Goal: Find specific page/section: Find specific page/section

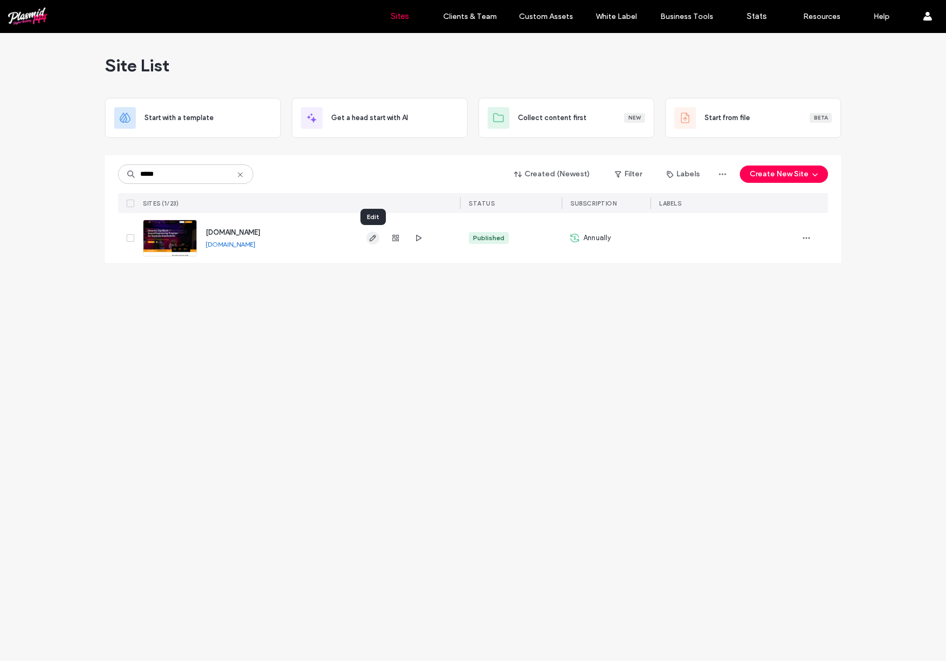
click at [372, 240] on icon "button" at bounding box center [372, 238] width 9 height 9
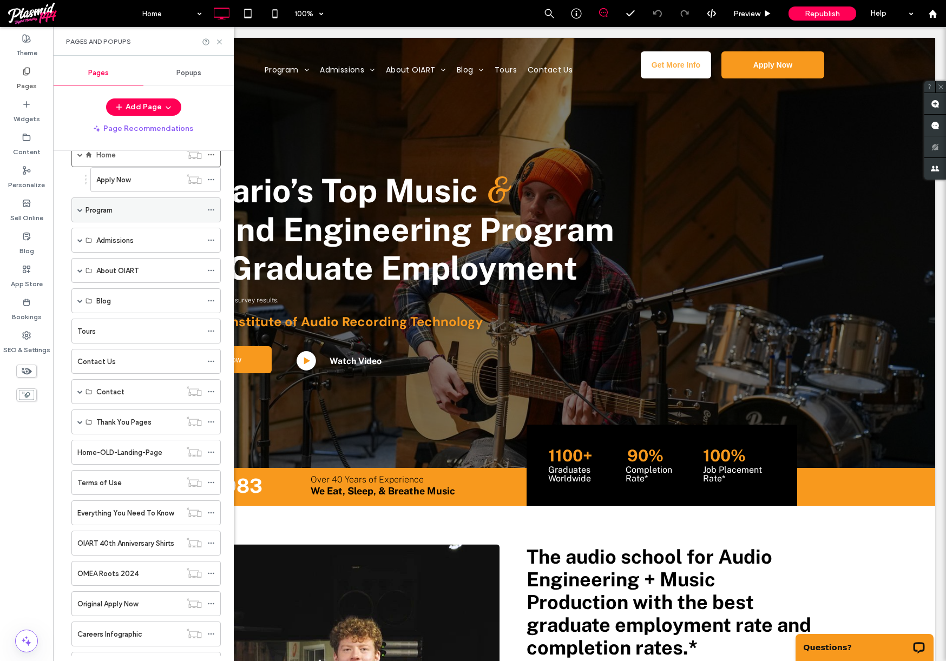
scroll to position [24, 0]
click at [77, 276] on span at bounding box center [79, 273] width 5 height 24
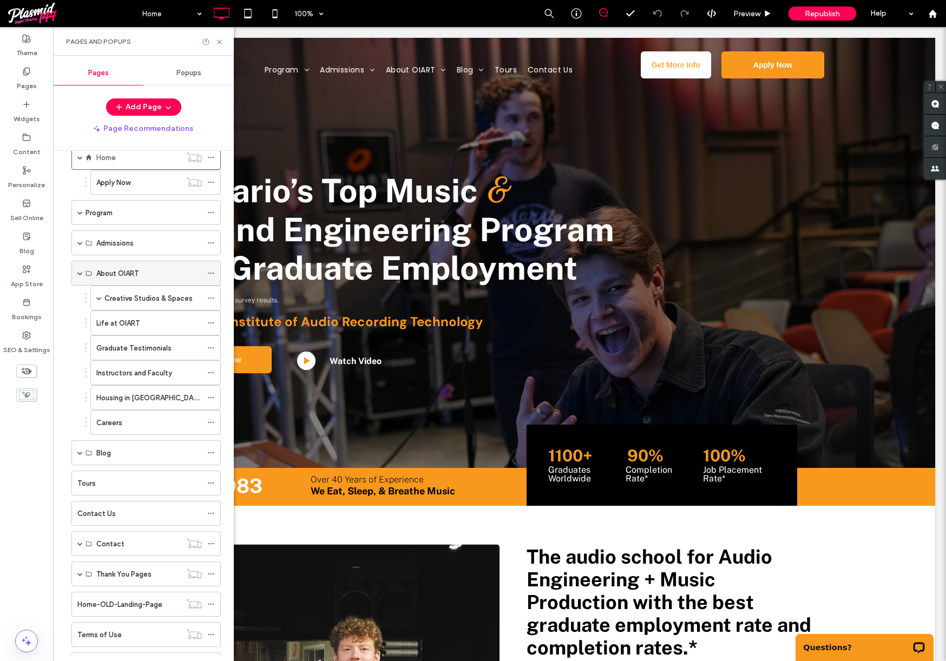
scroll to position [0, 0]
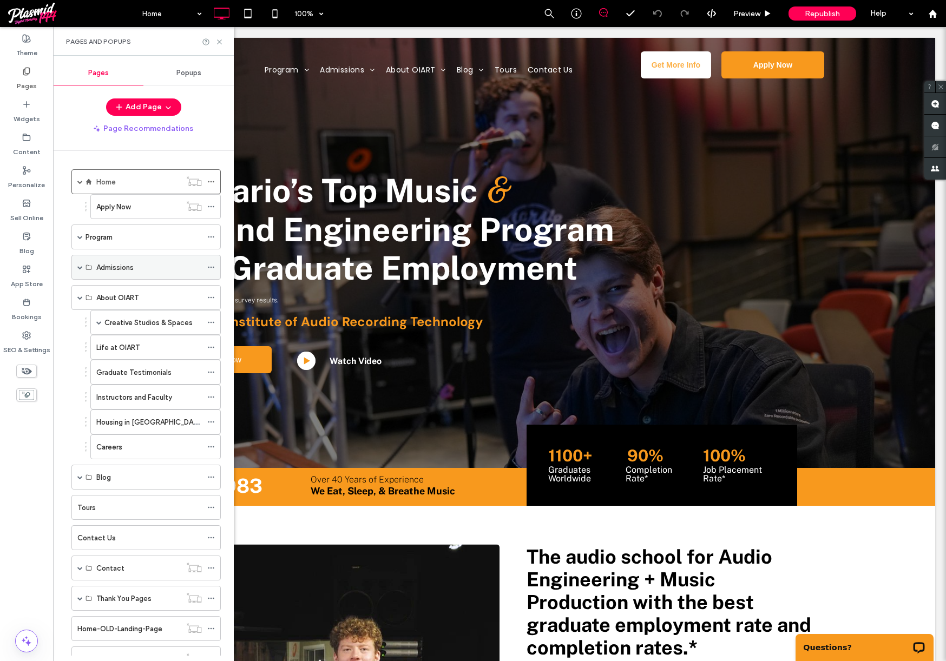
click at [80, 268] on span at bounding box center [79, 267] width 5 height 5
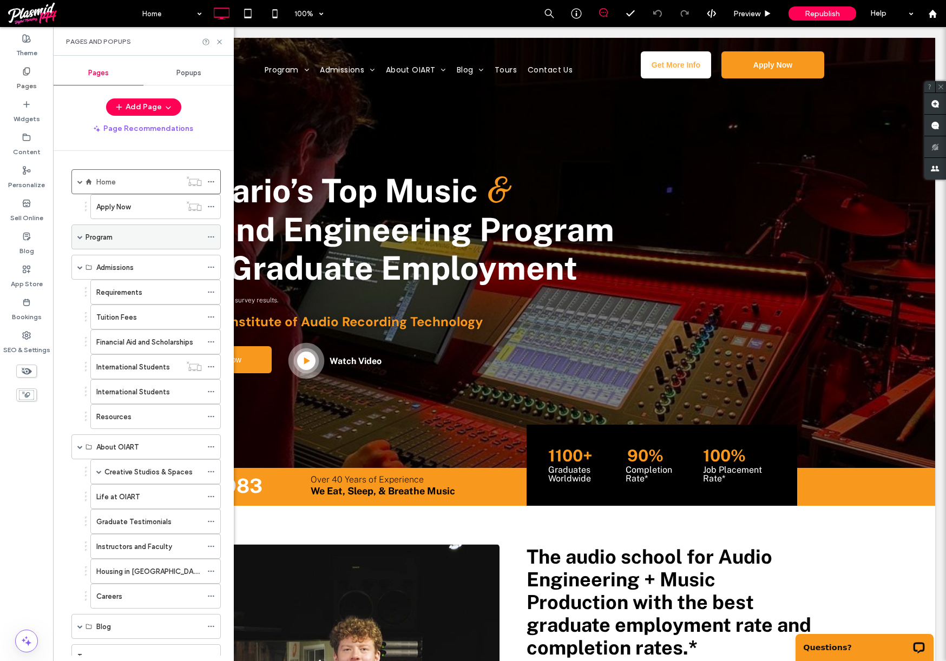
click at [78, 243] on span at bounding box center [79, 237] width 5 height 24
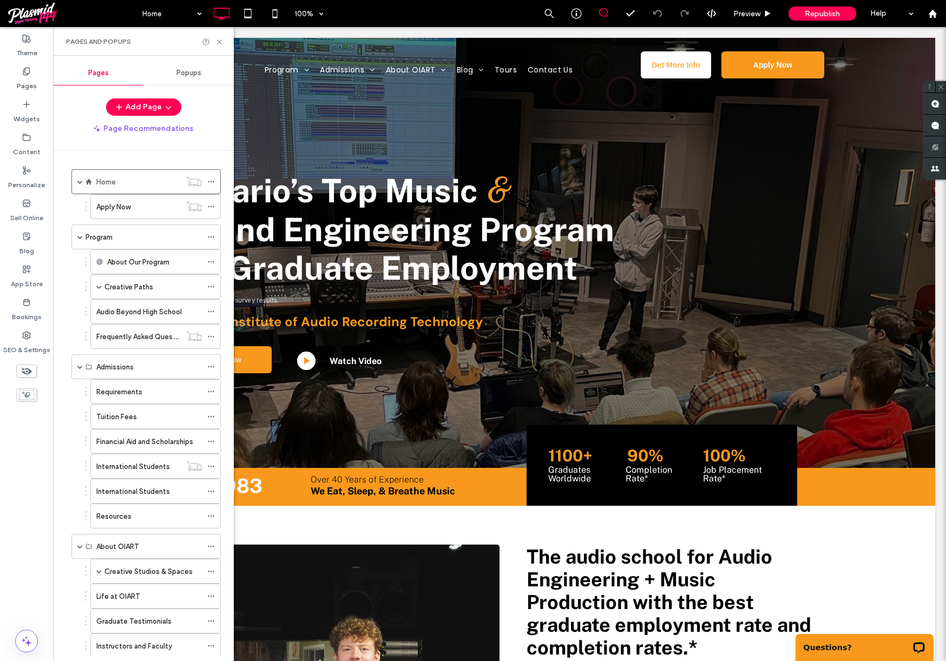
click at [121, 336] on label "Frequently Asked Questions" at bounding box center [142, 336] width 93 height 19
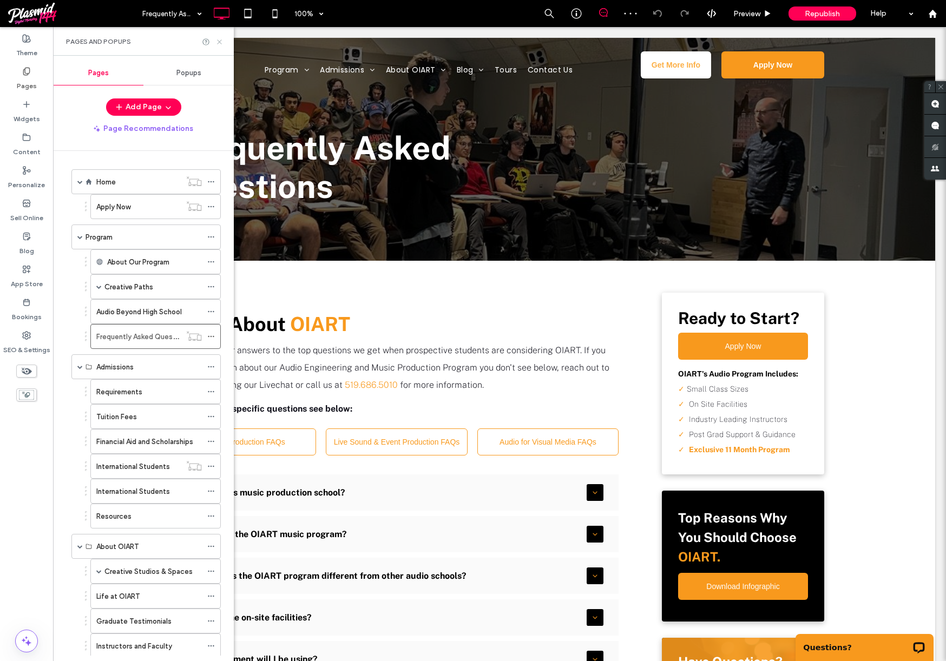
click at [221, 41] on icon at bounding box center [219, 42] width 8 height 8
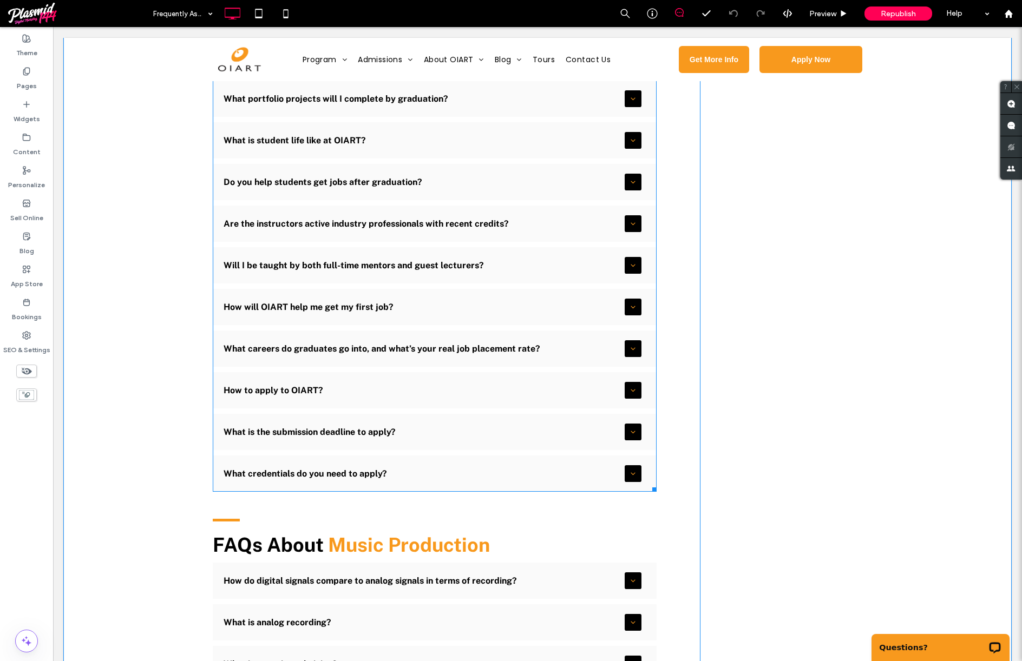
scroll to position [906, 0]
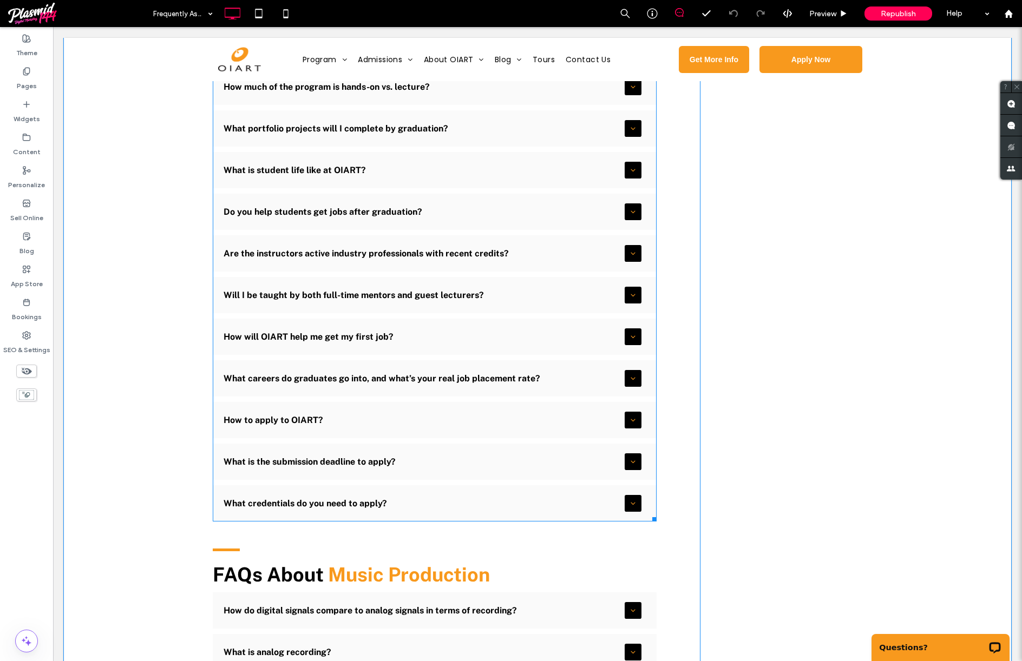
drag, startPoint x: 629, startPoint y: 460, endPoint x: 619, endPoint y: 462, distance: 9.8
click at [628, 460] on span at bounding box center [435, 45] width 444 height 953
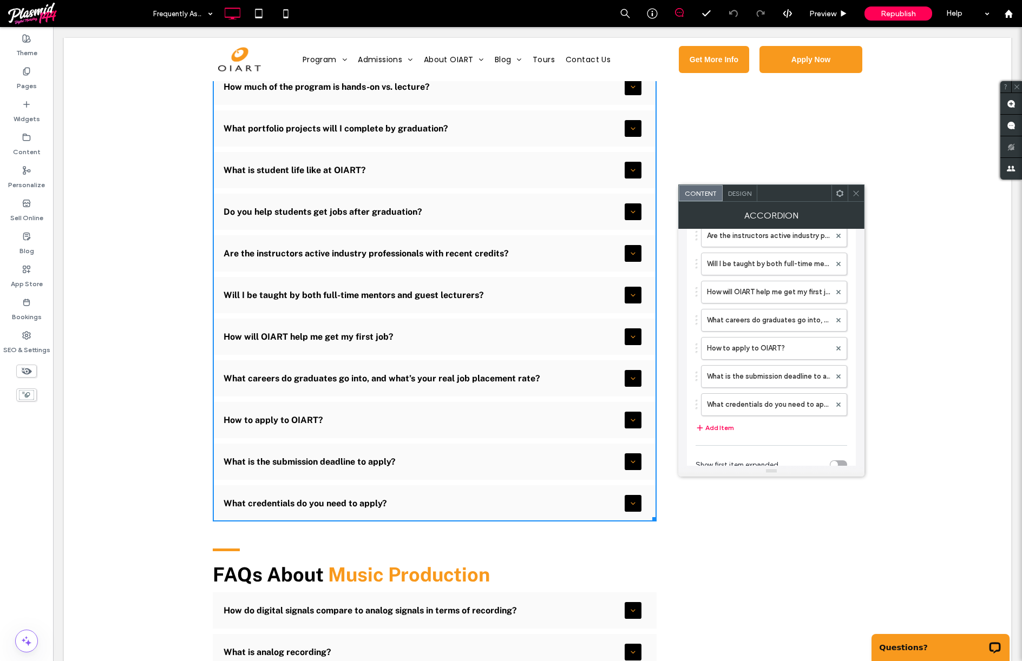
scroll to position [474, 0]
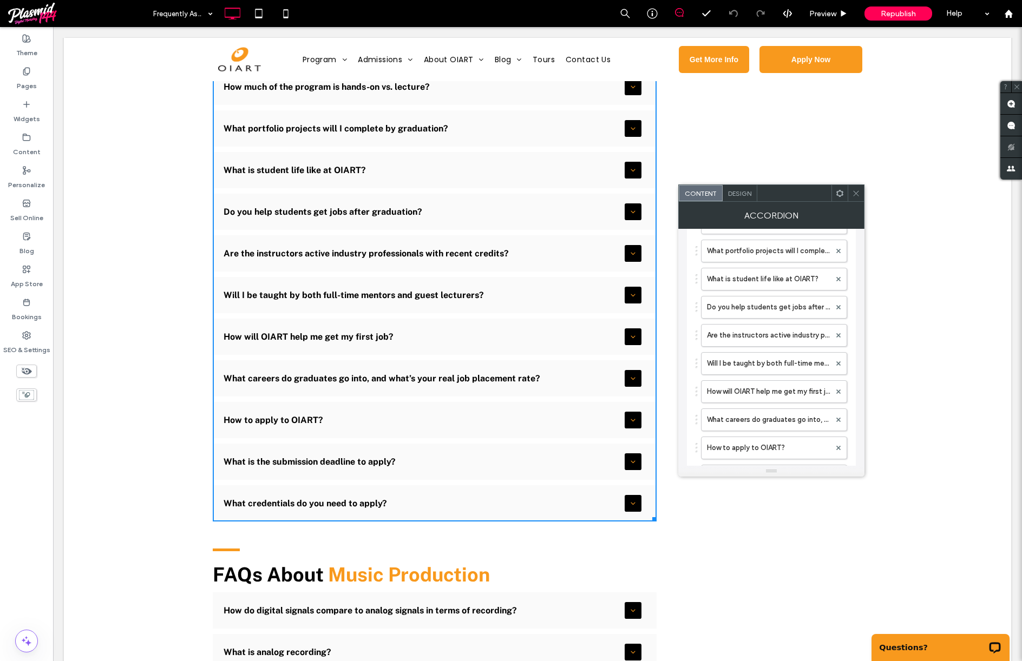
click at [857, 196] on icon at bounding box center [856, 193] width 8 height 8
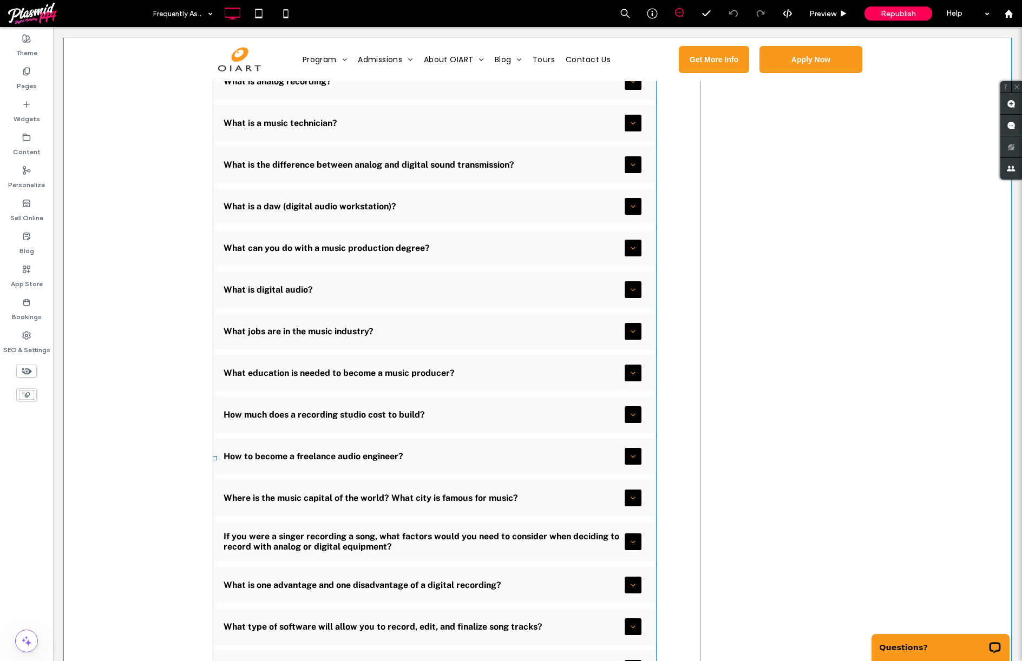
scroll to position [1475, 0]
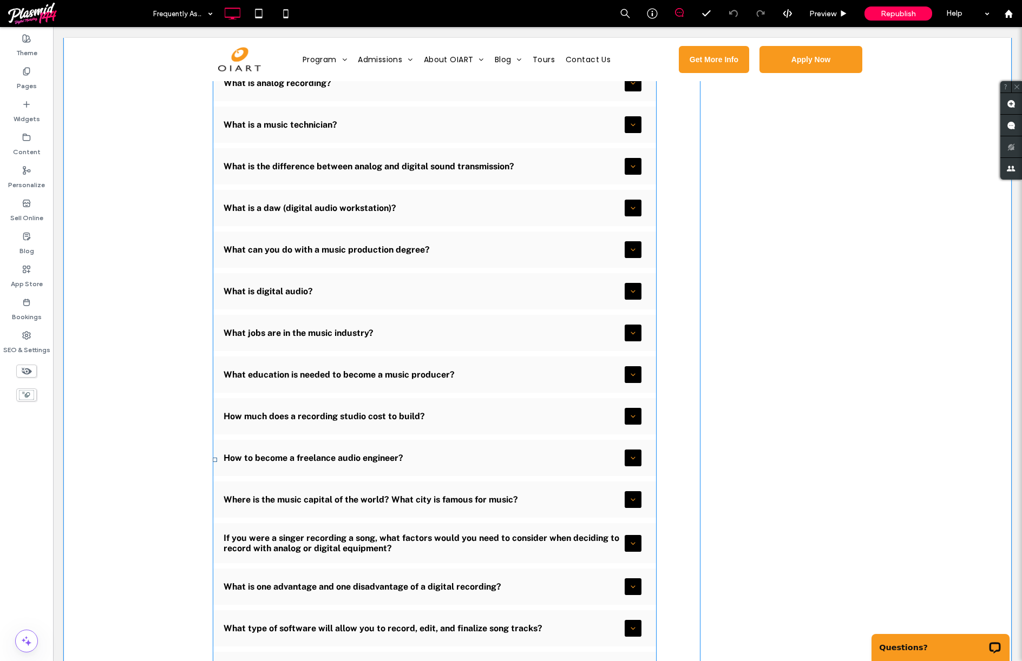
click at [630, 293] on span at bounding box center [435, 459] width 444 height 873
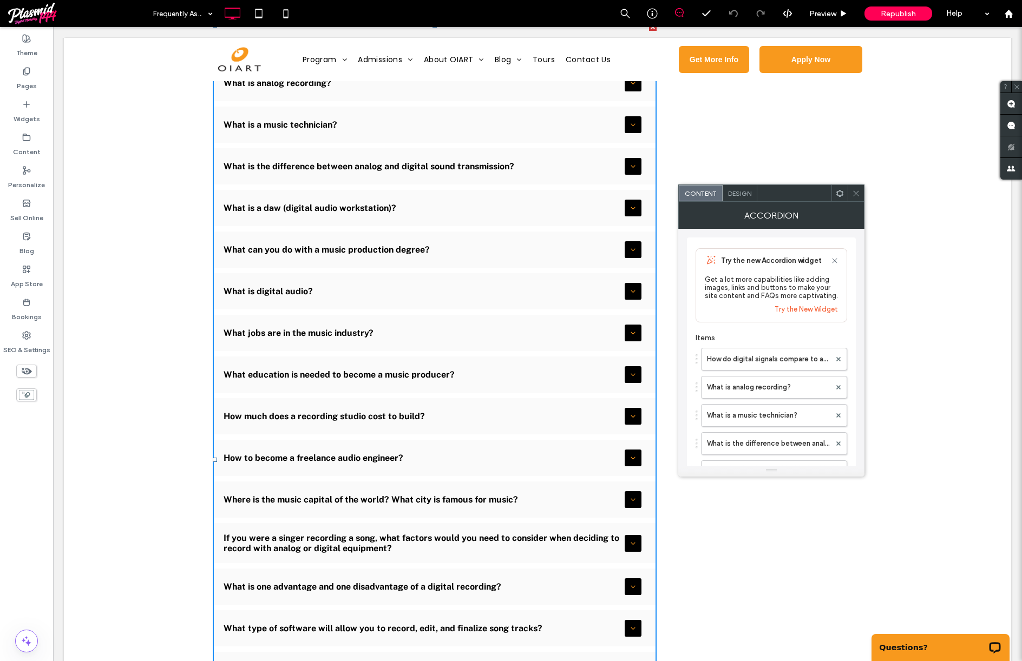
click at [854, 192] on icon at bounding box center [856, 193] width 8 height 8
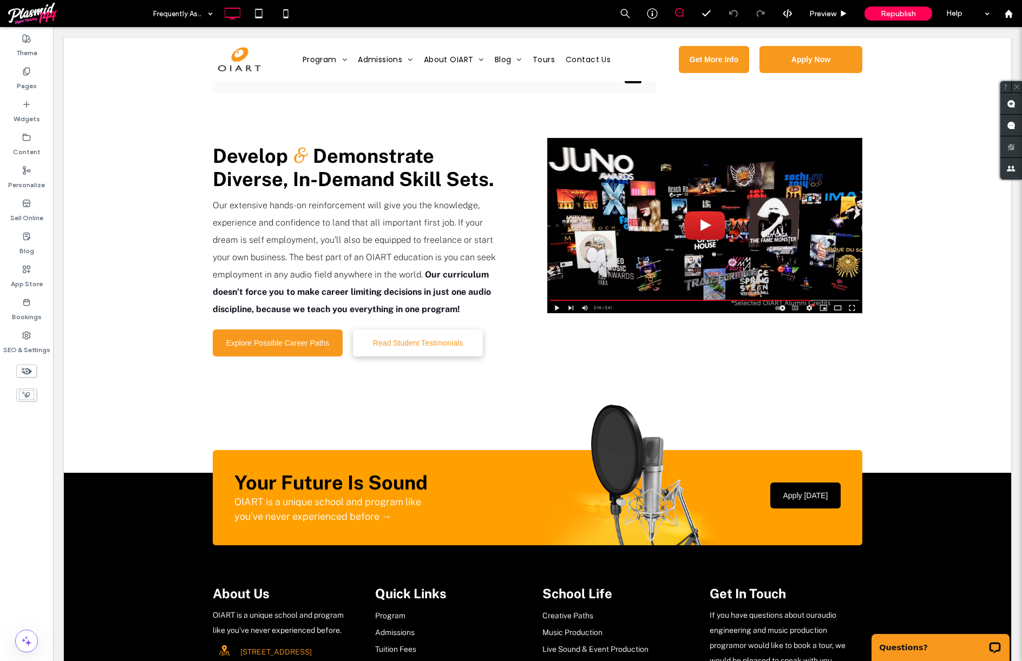
scroll to position [3515, 0]
